Goal: Task Accomplishment & Management: Manage account settings

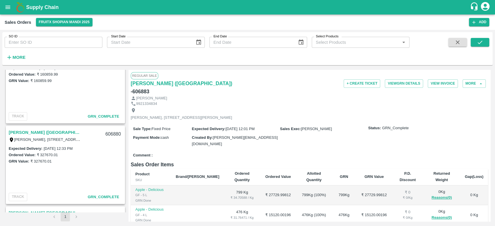
scroll to position [188, 0]
click at [6, 6] on icon "open drawer" at bounding box center [8, 7] width 6 height 6
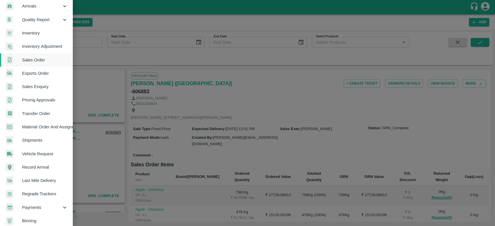
scroll to position [104, 0]
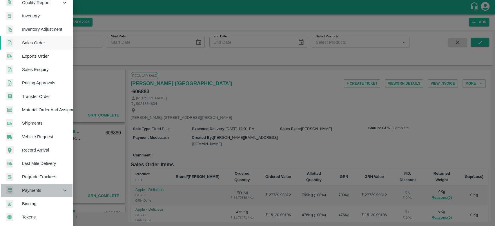
click at [43, 187] on span "Payments" at bounding box center [41, 190] width 39 height 6
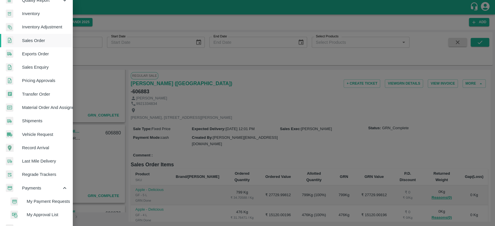
click at [52, 201] on span "My Payment Requests" at bounding box center [47, 201] width 41 height 6
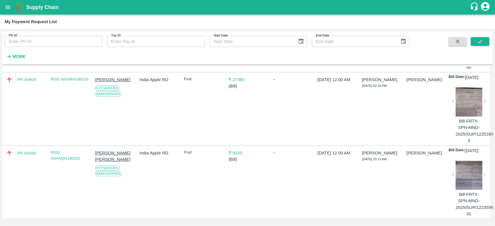
scroll to position [347, 0]
click at [70, 42] on input "PR ID" at bounding box center [54, 41] width 98 height 11
type input "264656"
click at [476, 39] on button "submit" at bounding box center [480, 41] width 19 height 9
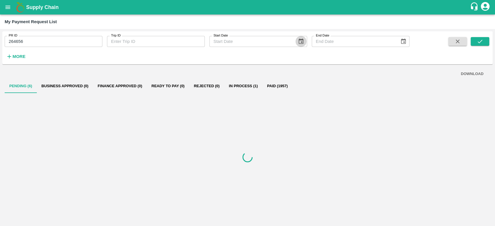
click at [304, 42] on icon "Choose date" at bounding box center [301, 41] width 6 height 6
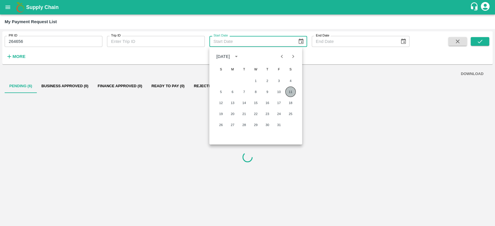
click at [291, 93] on button "11" at bounding box center [290, 92] width 10 height 10
type input "[DATE]"
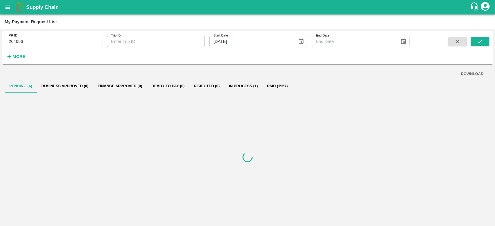
type input "DD/MM/YYYY"
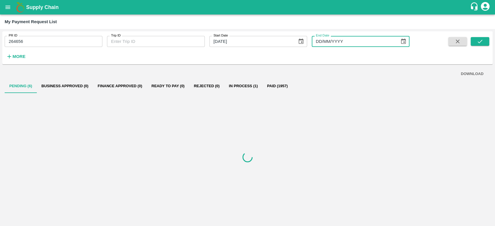
click at [342, 42] on input "DD/MM/YYYY" at bounding box center [354, 41] width 84 height 11
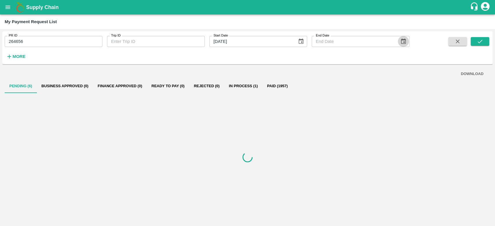
click at [405, 41] on icon "Choose date" at bounding box center [403, 41] width 6 height 6
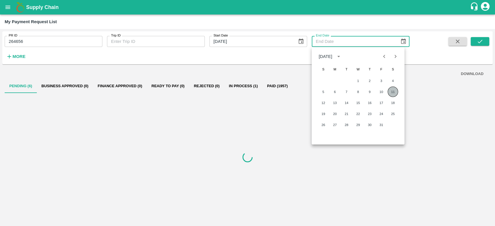
click at [393, 92] on button "11" at bounding box center [393, 92] width 10 height 10
type input "[DATE]"
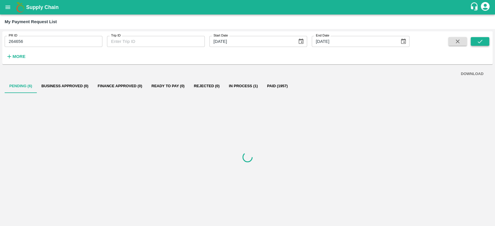
click at [482, 41] on icon "submit" at bounding box center [480, 41] width 6 height 6
click at [238, 86] on button "In Process (1)" at bounding box center [243, 86] width 38 height 14
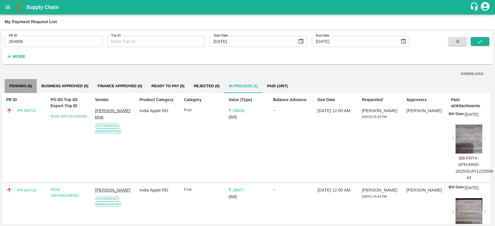
click at [23, 82] on button "Pending (6)" at bounding box center [21, 86] width 32 height 14
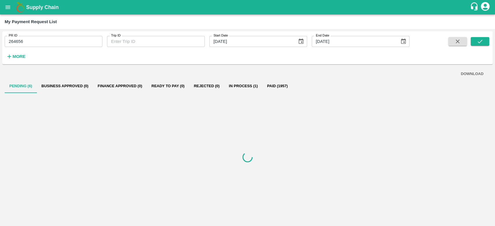
click at [303, 178] on div at bounding box center [248, 157] width 486 height 129
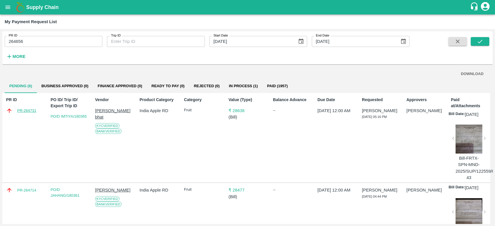
click at [22, 108] on link "PR-264731" at bounding box center [26, 111] width 19 height 6
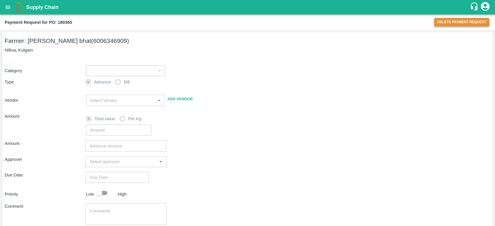
type input "1"
radio input "false"
radio input "true"
type input "[PERSON_NAME] bhat - 6006346909(Farmer)"
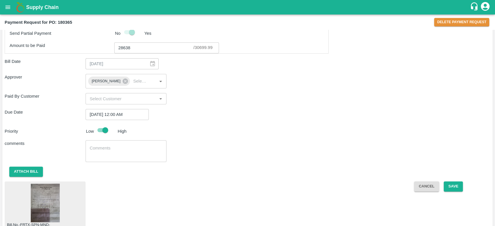
scroll to position [202, 0]
click at [56, 193] on img at bounding box center [45, 204] width 29 height 39
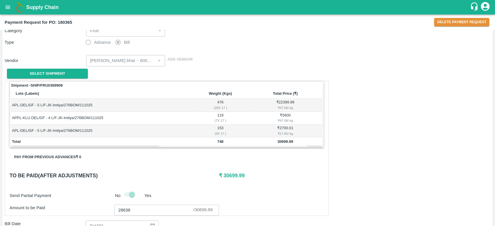
scroll to position [0, 0]
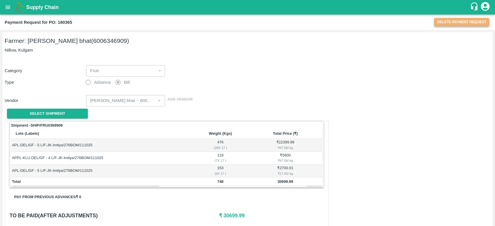
click at [462, 20] on button "Delete Payment Request" at bounding box center [461, 22] width 55 height 8
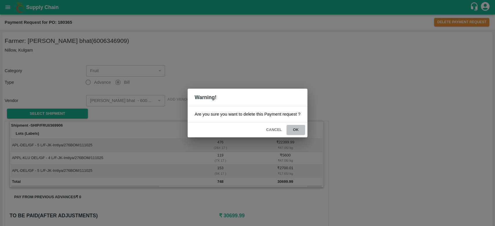
click at [299, 129] on button "ok" at bounding box center [296, 130] width 19 height 10
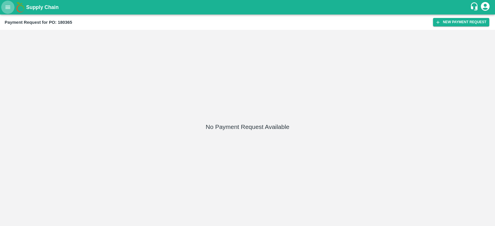
click at [10, 7] on icon "open drawer" at bounding box center [8, 7] width 6 height 6
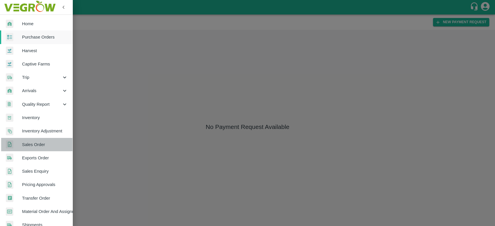
click at [44, 146] on span "Sales Order" at bounding box center [45, 145] width 46 height 6
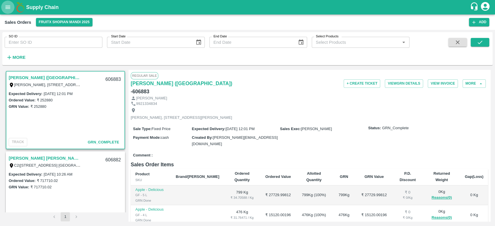
click at [10, 8] on icon "open drawer" at bounding box center [8, 7] width 6 height 6
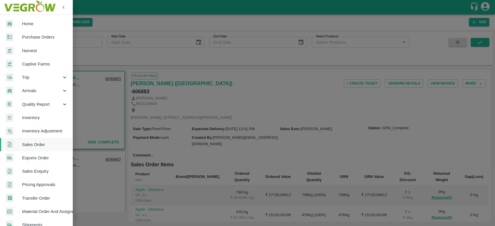
scroll to position [104, 0]
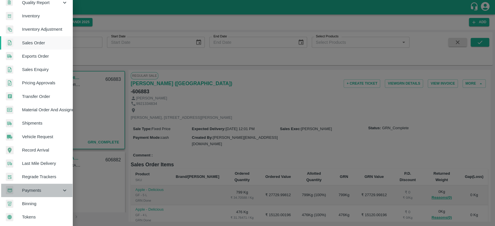
click at [37, 190] on span "Payments" at bounding box center [41, 190] width 39 height 6
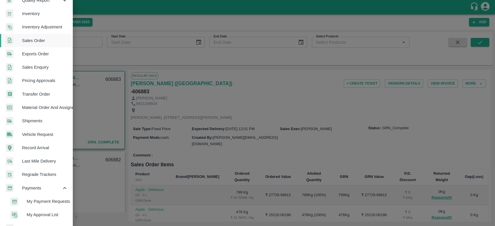
click at [54, 200] on span "My Payment Requests" at bounding box center [47, 201] width 41 height 6
